Goal: Transaction & Acquisition: Purchase product/service

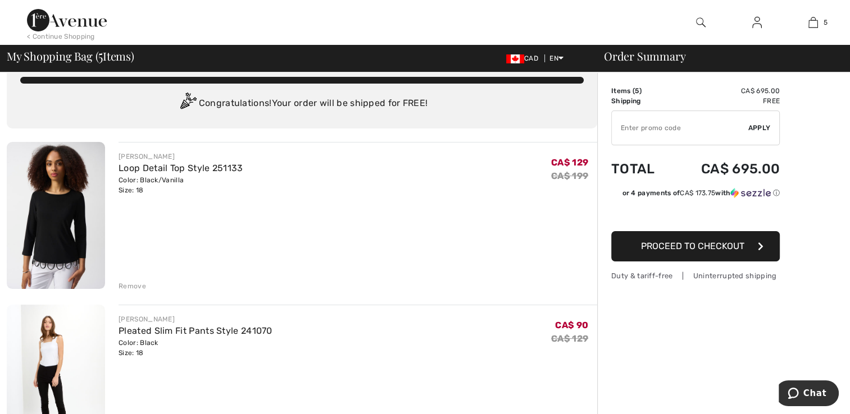
scroll to position [54, 0]
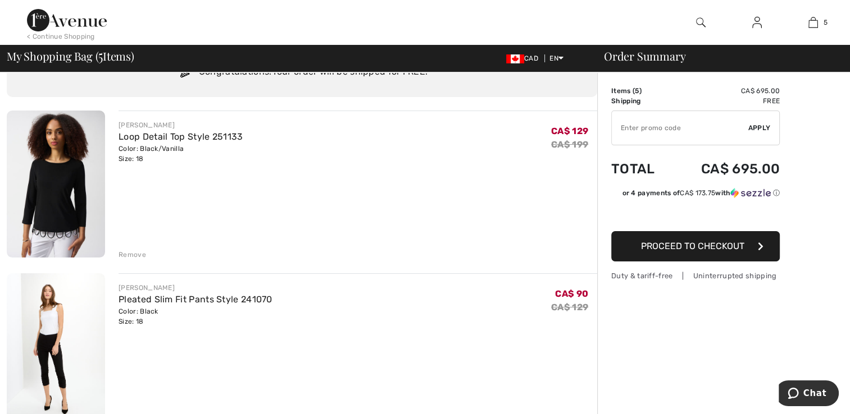
click at [147, 121] on div "[PERSON_NAME]" at bounding box center [181, 125] width 124 height 10
click at [144, 141] on link "Loop Detail Top Style 251133" at bounding box center [181, 136] width 124 height 11
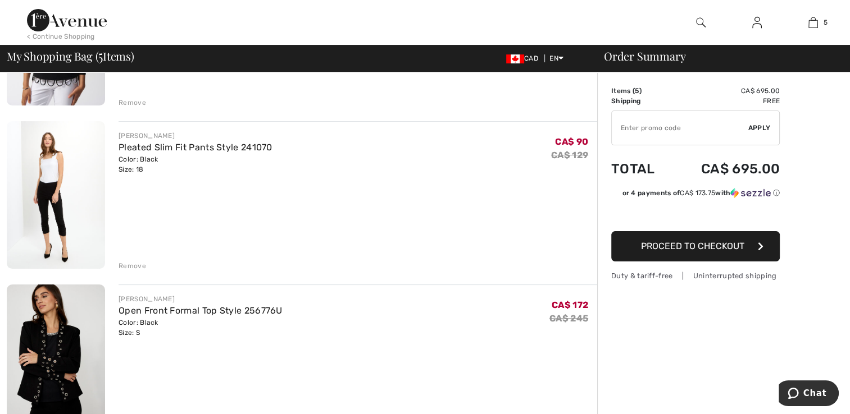
scroll to position [213, 0]
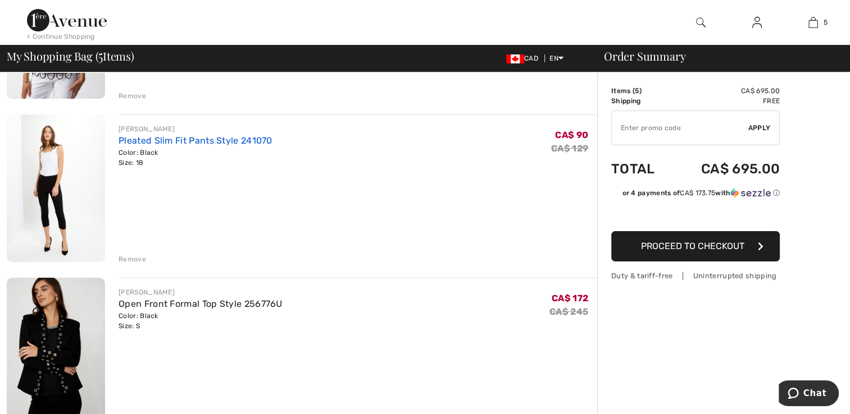
click at [148, 136] on link "Pleated Slim Fit Pants Style 241070" at bounding box center [196, 140] width 154 height 11
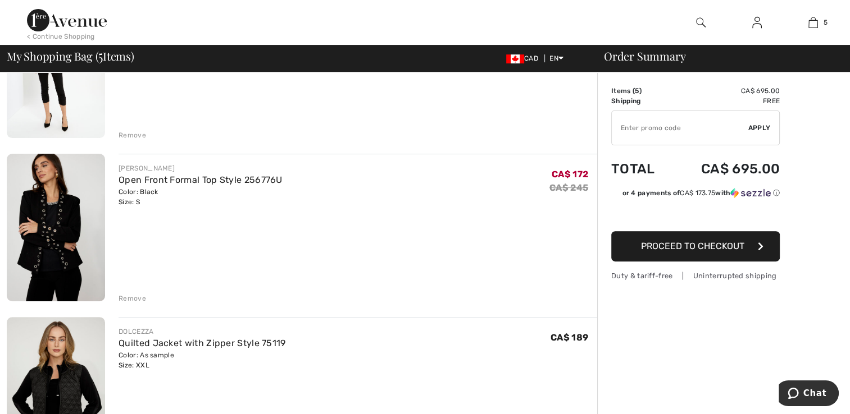
scroll to position [344, 0]
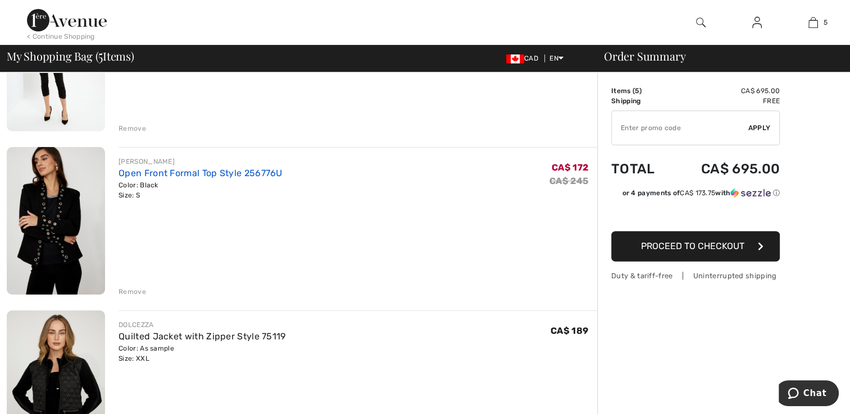
click at [130, 174] on link "Open Front Formal Top Style 256776U" at bounding box center [201, 173] width 164 height 11
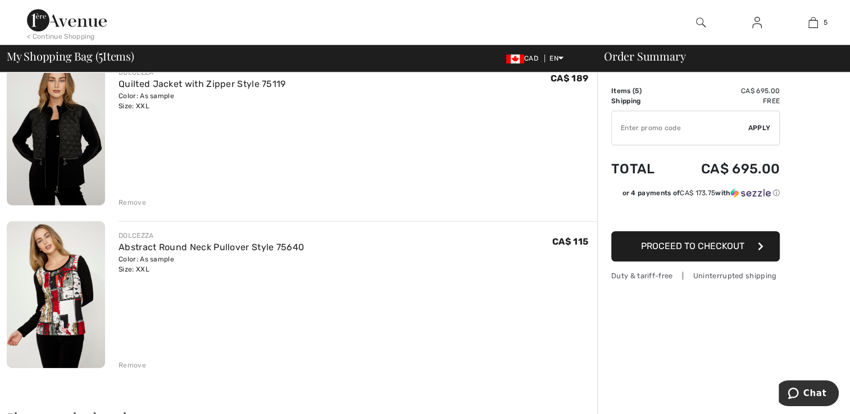
scroll to position [599, 0]
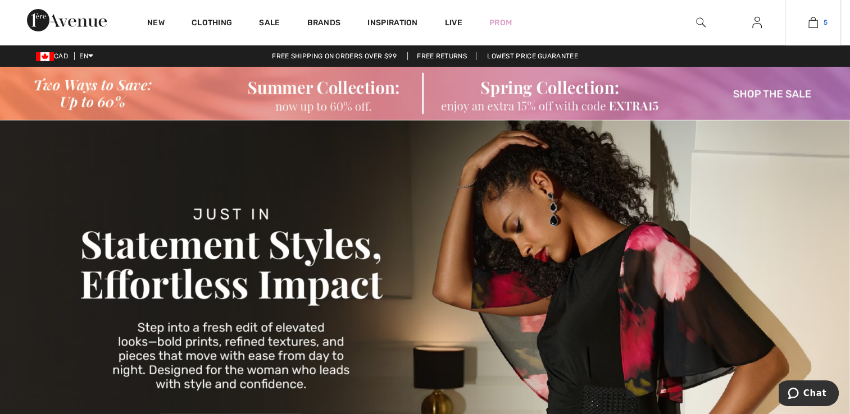
click at [807, 29] on link "5" at bounding box center [812, 22] width 55 height 13
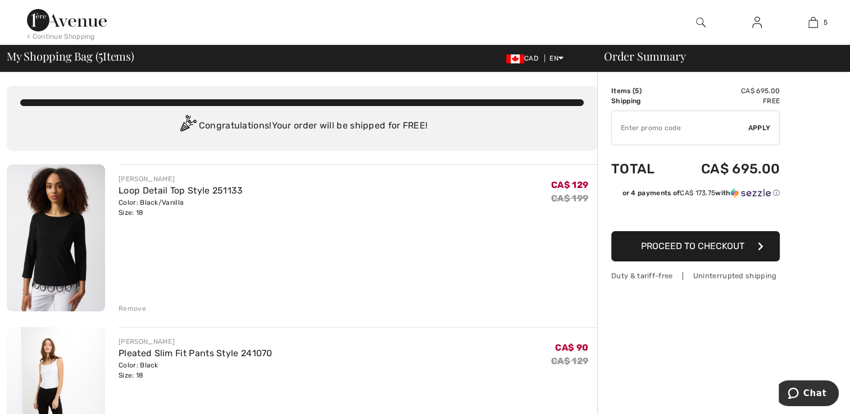
click at [679, 256] on button "Proceed to Checkout" at bounding box center [695, 246] width 168 height 30
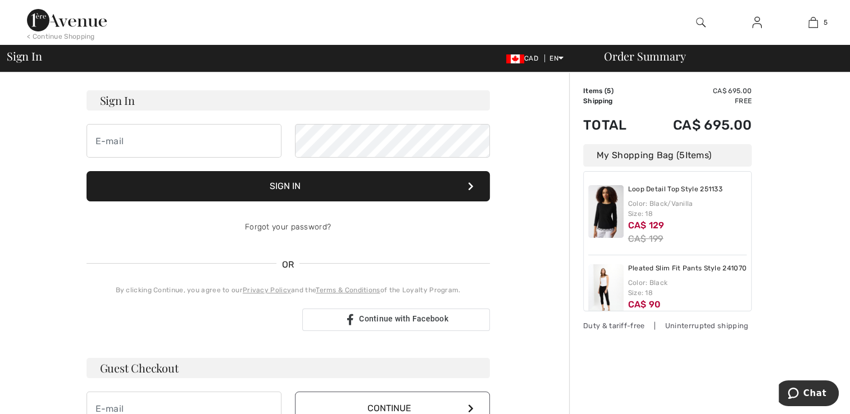
scroll to position [134, 0]
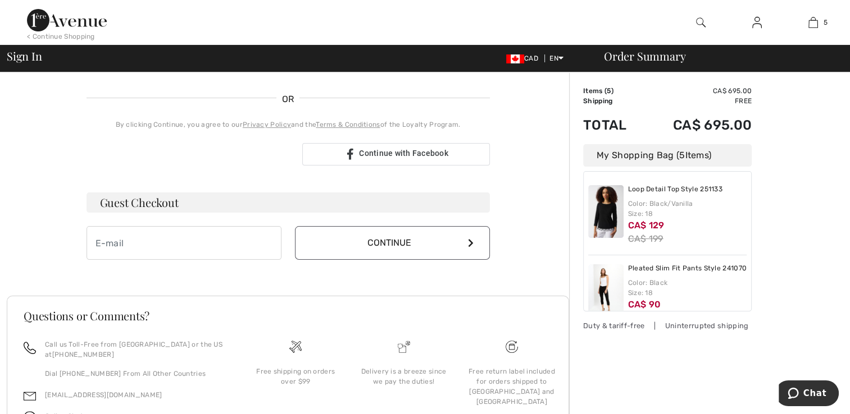
click at [472, 249] on button "Continue" at bounding box center [392, 243] width 195 height 34
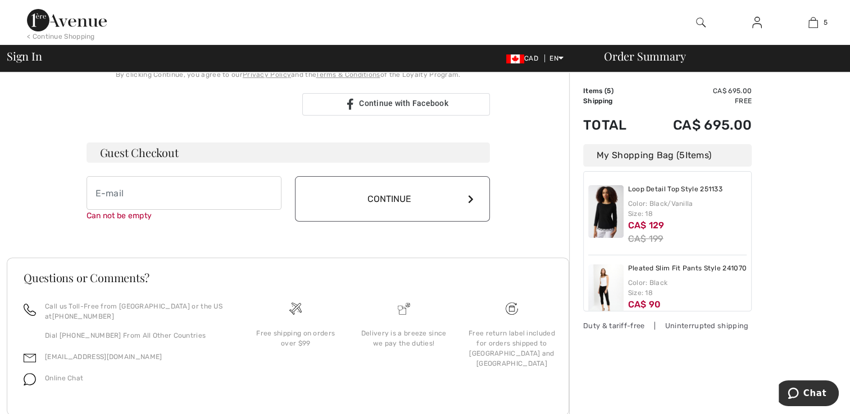
scroll to position [281, 0]
click at [619, 325] on div "Duty & tariff-free | Uninterrupted shipping" at bounding box center [667, 326] width 168 height 11
click at [678, 326] on div "Duty & tariff-free | Uninterrupted shipping" at bounding box center [667, 326] width 168 height 11
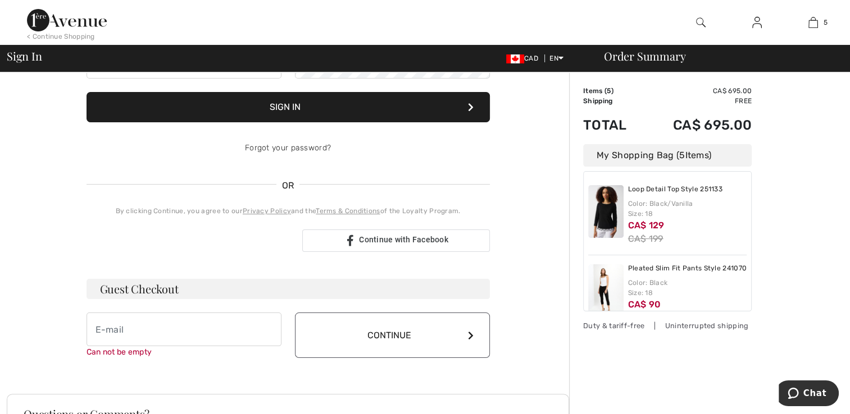
scroll to position [146, 0]
click at [673, 154] on div "My Shopping Bag ( 5 Items)" at bounding box center [667, 155] width 168 height 22
click at [726, 161] on div "My Shopping Bag ( 5 Items)" at bounding box center [667, 155] width 168 height 22
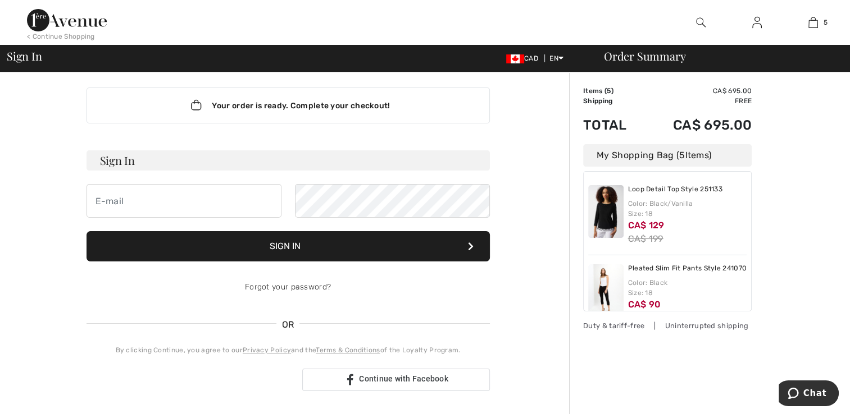
scroll to position [0, 0]
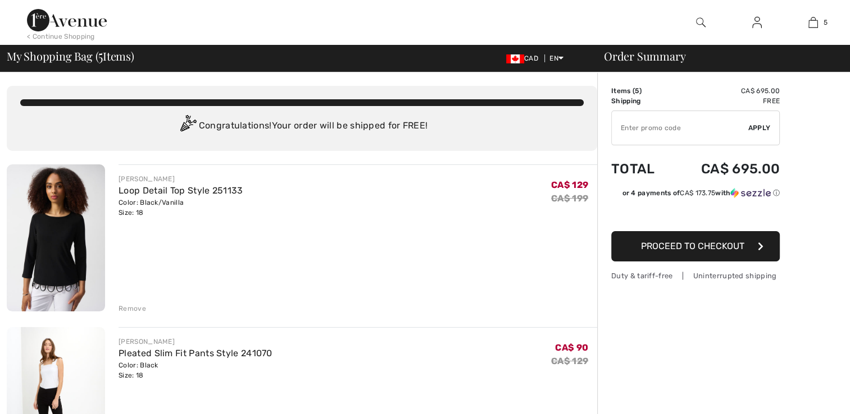
click at [640, 129] on input "TEXT" at bounding box center [680, 128] width 136 height 34
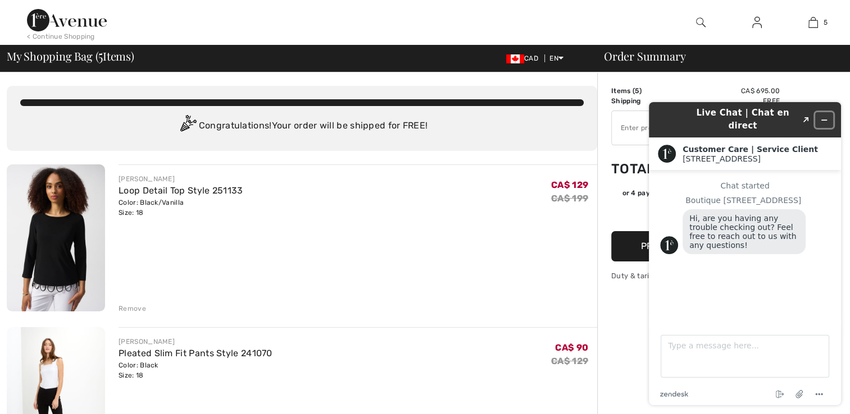
click at [824, 116] on icon "Minimize widget" at bounding box center [824, 120] width 8 height 8
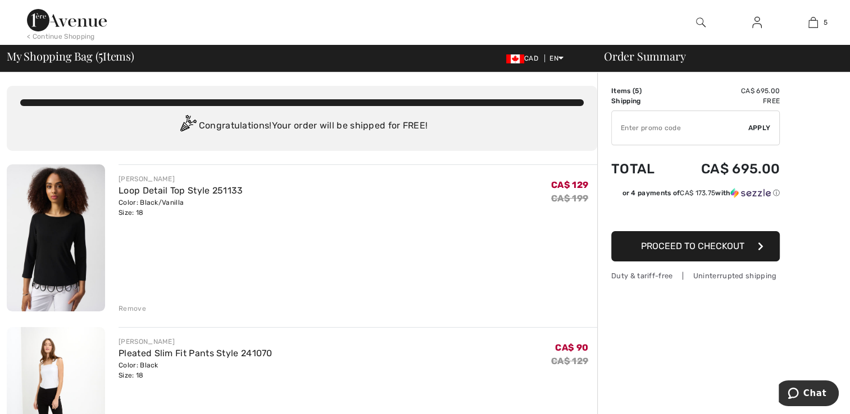
click at [676, 129] on input "TEXT" at bounding box center [680, 128] width 136 height 34
type input "EXTRA15"
click at [764, 130] on span "Apply" at bounding box center [759, 128] width 22 height 10
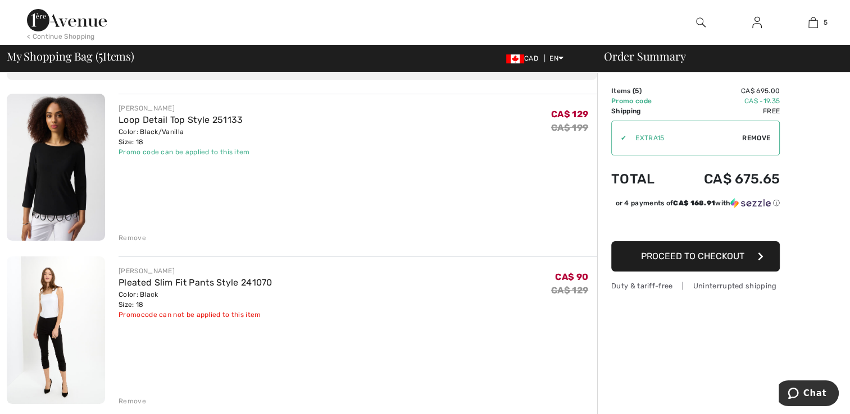
scroll to position [79, 0]
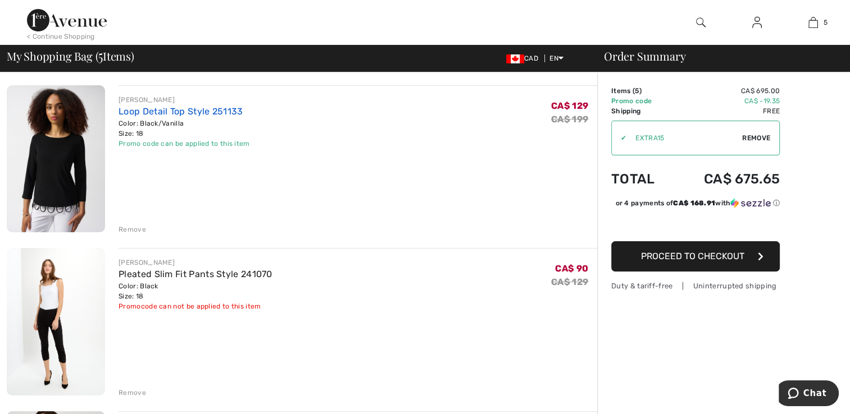
click at [142, 110] on link "Loop Detail Top Style 251133" at bounding box center [181, 111] width 124 height 11
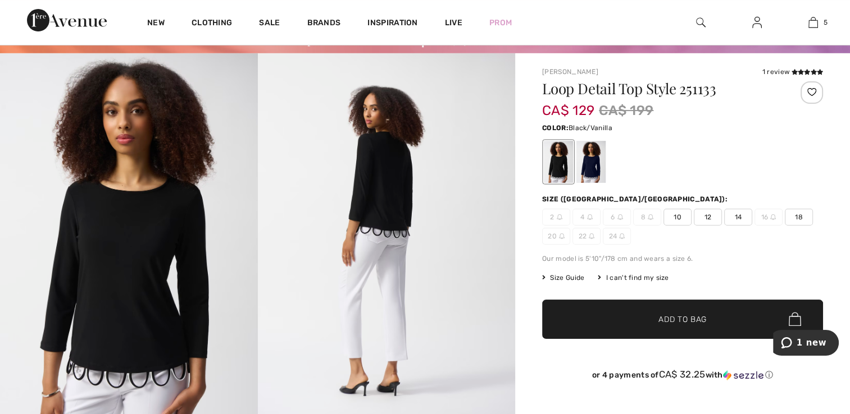
scroll to position [105, 0]
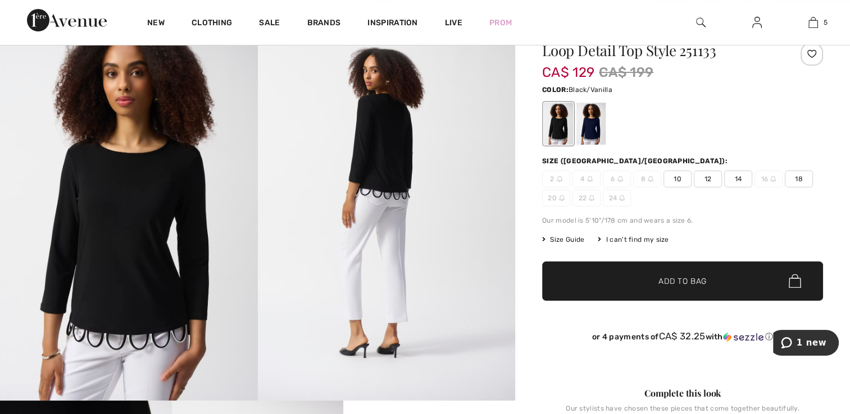
click at [639, 241] on div "I can't find my size" at bounding box center [633, 240] width 71 height 10
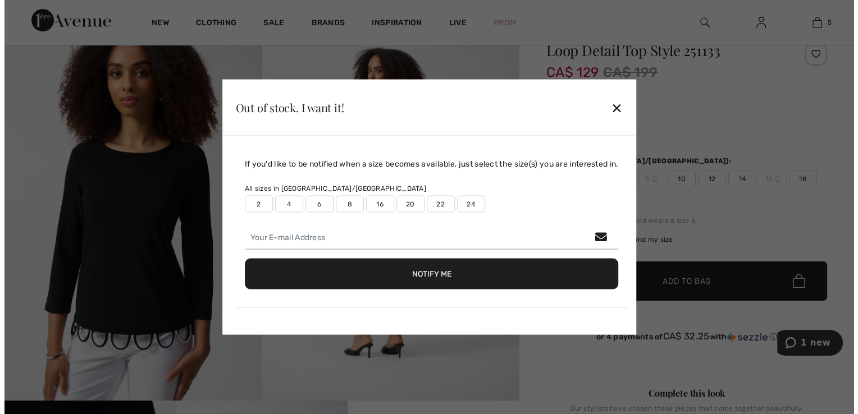
scroll to position [106, 0]
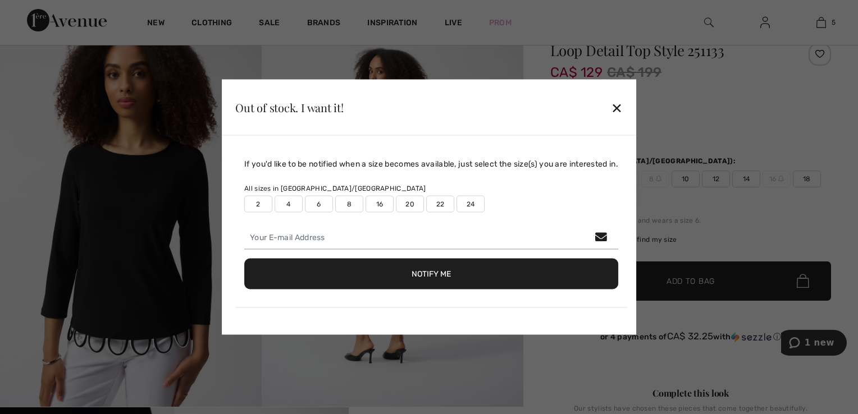
click at [437, 203] on label "22" at bounding box center [440, 204] width 28 height 17
click at [539, 271] on button "Notify Me" at bounding box center [431, 274] width 374 height 31
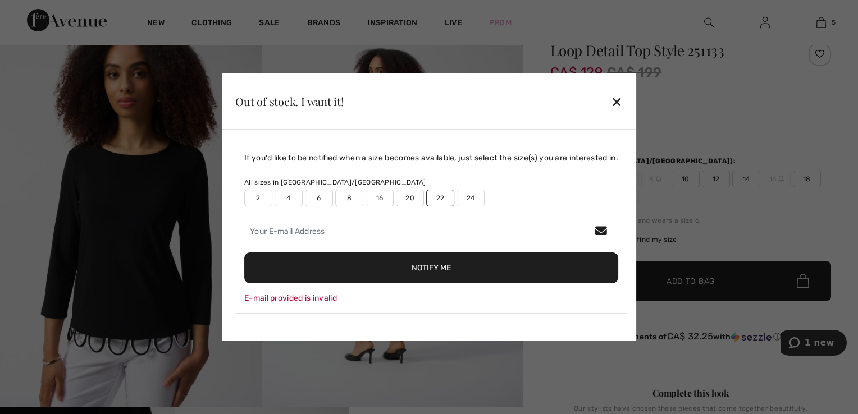
click at [623, 103] on div "✕" at bounding box center [617, 102] width 12 height 24
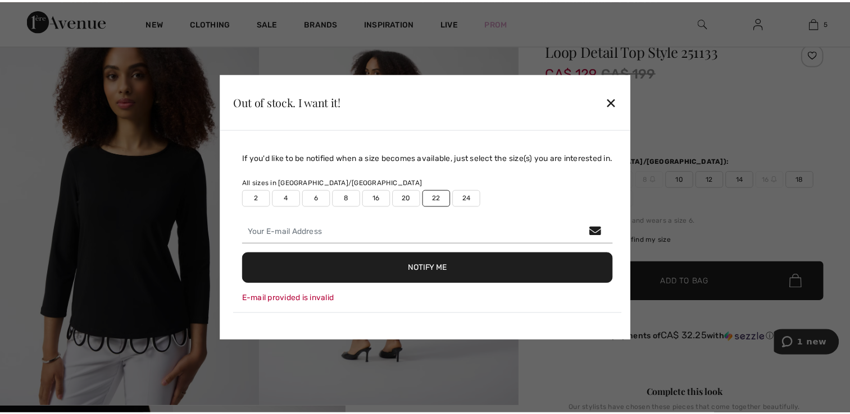
scroll to position [105, 0]
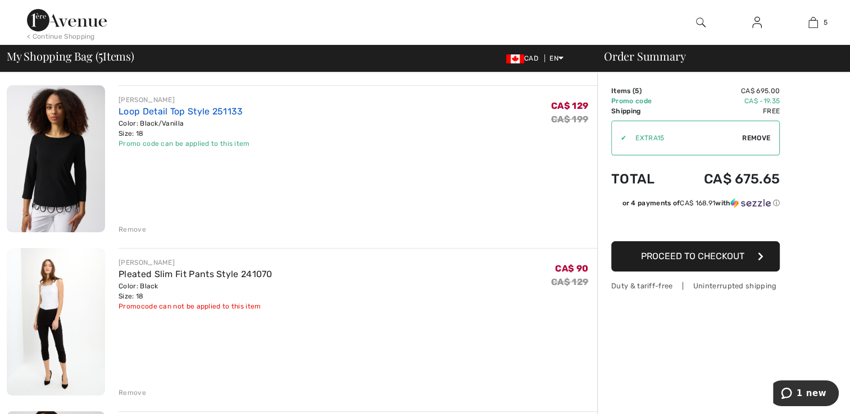
click at [155, 109] on link "Loop Detail Top Style 251133" at bounding box center [181, 111] width 124 height 11
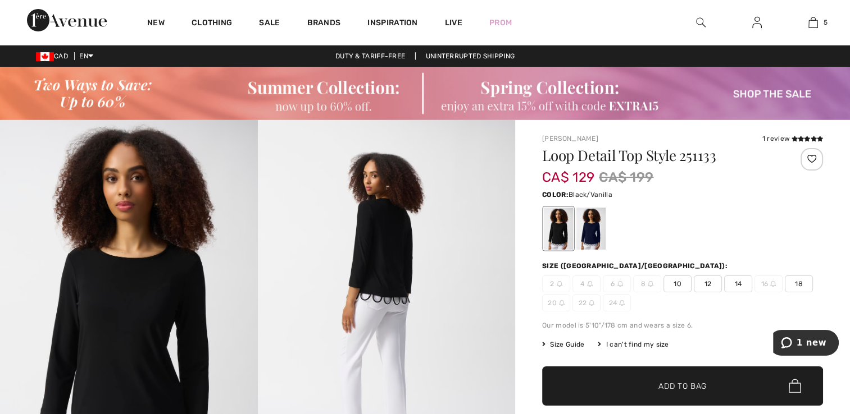
click at [634, 345] on div "I can't find my size" at bounding box center [633, 345] width 71 height 10
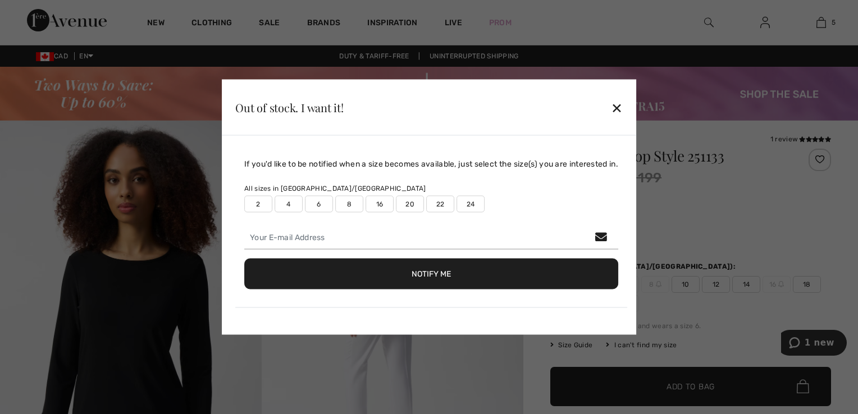
click at [470, 208] on label "24" at bounding box center [471, 204] width 28 height 17
click at [526, 286] on button "Notify Me" at bounding box center [431, 274] width 374 height 31
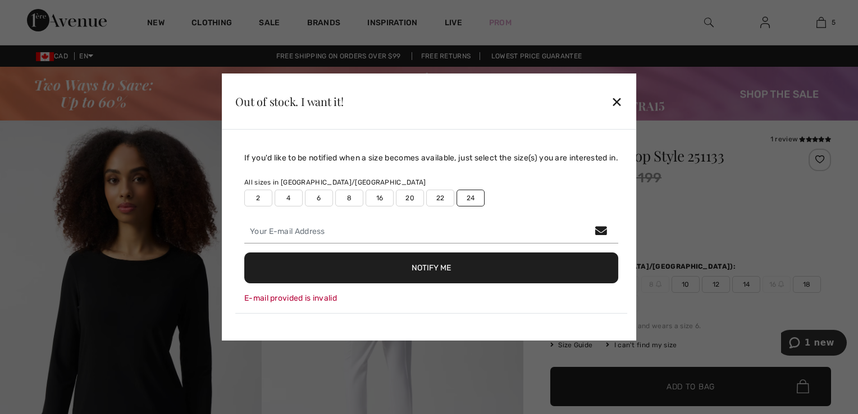
click at [618, 112] on div "✕" at bounding box center [617, 102] width 12 height 24
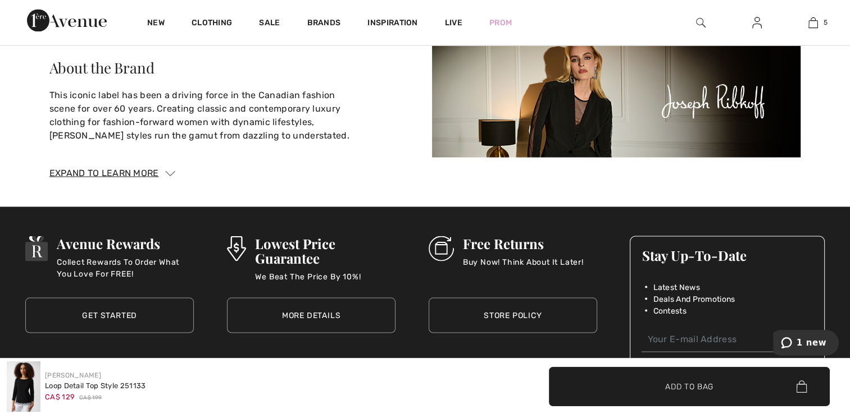
scroll to position [2075, 0]
